Goal: Task Accomplishment & Management: Use online tool/utility

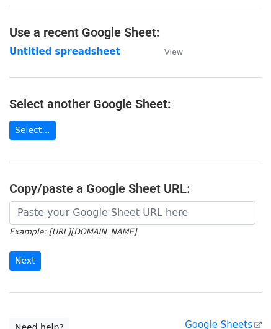
scroll to position [62, 0]
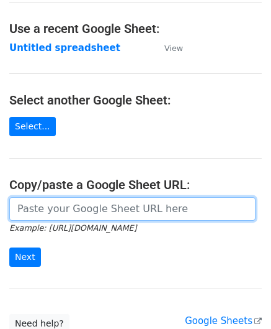
click at [61, 208] on input "url" at bounding box center [132, 209] width 247 height 24
paste input "[URL][DOMAIN_NAME]"
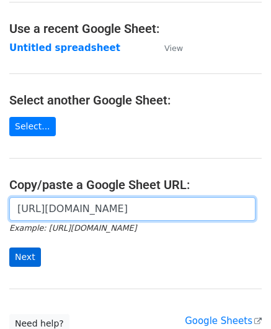
type input "[URL][DOMAIN_NAME]"
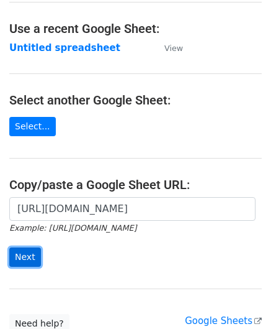
click at [22, 250] on input "Next" at bounding box center [25, 256] width 32 height 19
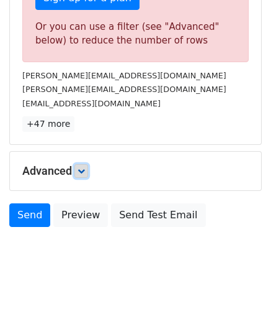
click at [84, 168] on icon at bounding box center [81, 170] width 7 height 7
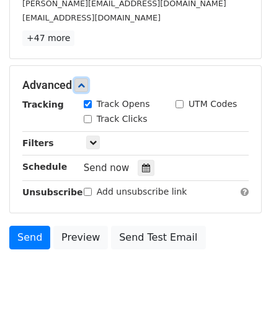
scroll to position [522, 0]
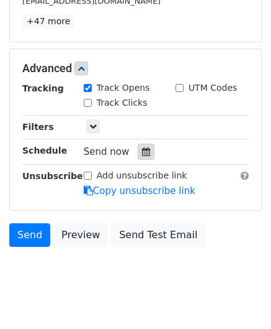
click at [142, 147] on icon at bounding box center [146, 151] width 8 height 9
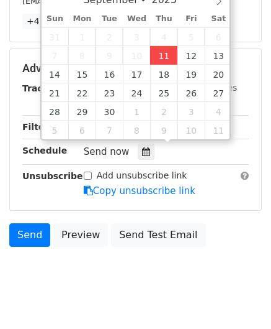
type input "[DATE] 12:00"
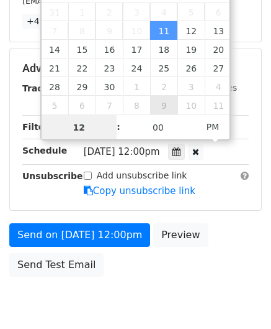
paste input "8"
type input "8"
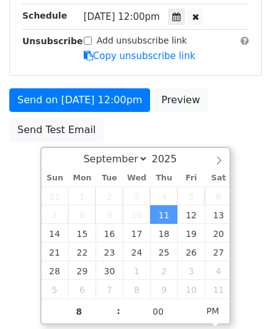
type input "[DATE] 20:00"
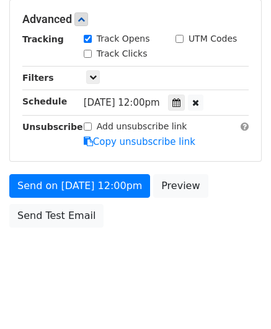
click at [260, 207] on html "New Campaign Daily emails left: 0 Google Sheet: Untitled spreadsheet Variables …" at bounding box center [135, 40] width 271 height 585
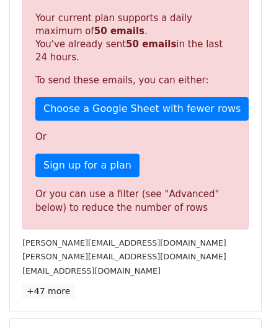
scroll to position [570, 0]
